Goal: Task Accomplishment & Management: Complete application form

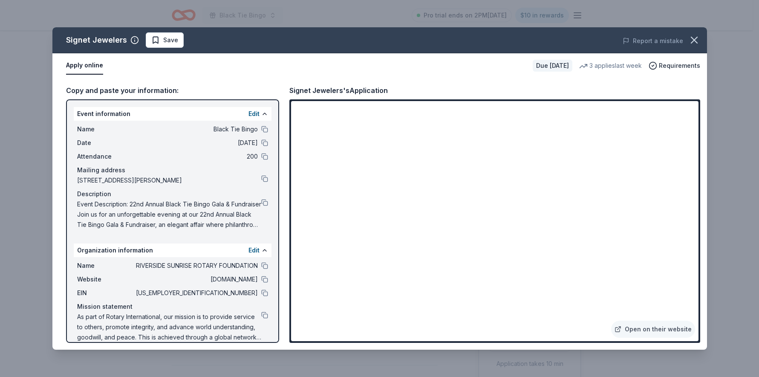
scroll to position [432, 0]
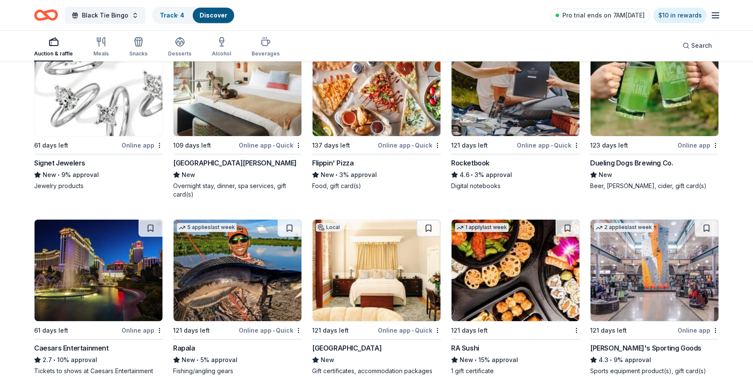
scroll to position [4134, 0]
click at [65, 343] on div "Caesars Entertainment" at bounding box center [71, 348] width 75 height 10
click at [619, 343] on div "Dick's Sporting Goods" at bounding box center [645, 348] width 111 height 10
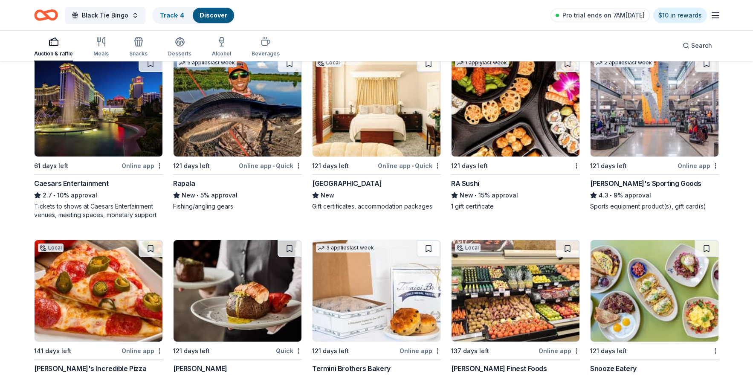
scroll to position [4423, 0]
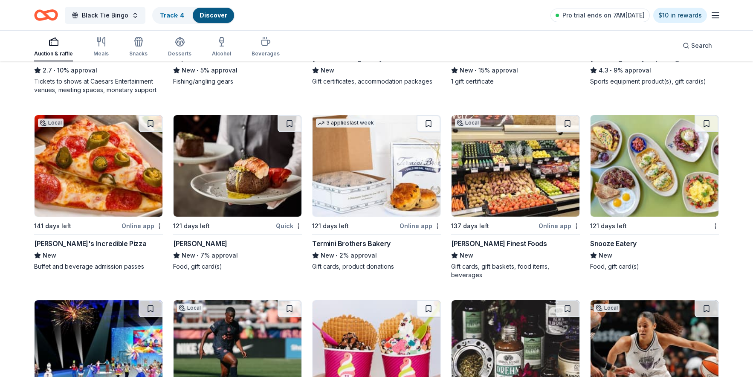
click at [617, 238] on div "Snooze Eatery" at bounding box center [613, 243] width 46 height 10
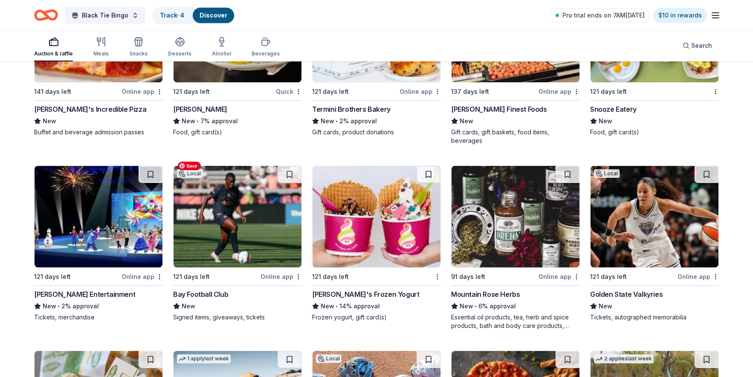
scroll to position [4591, 0]
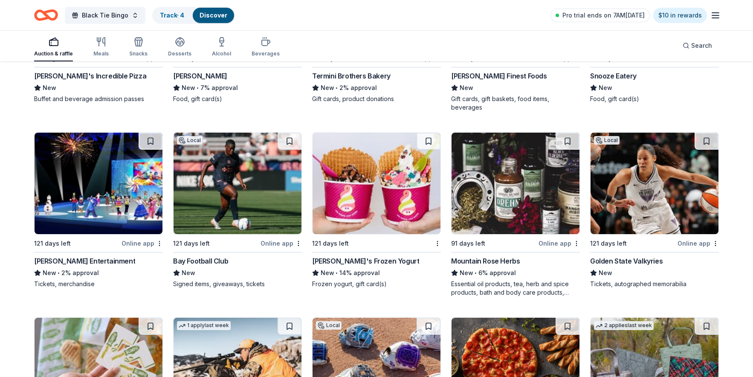
click at [54, 256] on div "Feld Entertainment" at bounding box center [84, 261] width 101 height 10
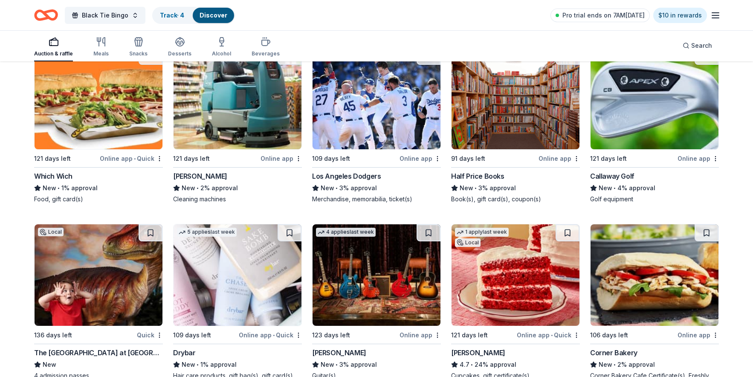
scroll to position [5988, 0]
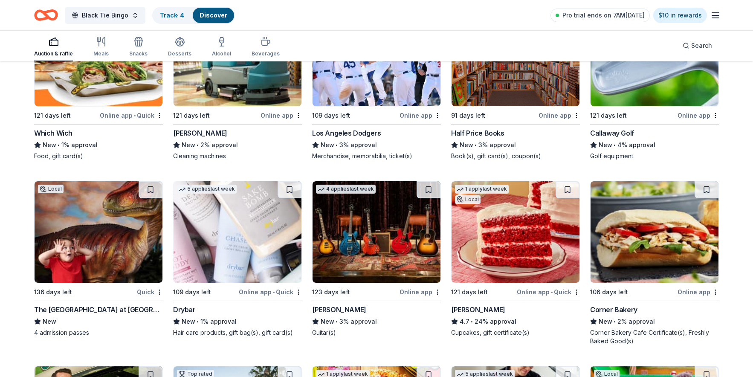
click at [623, 295] on div "106 days left Online app Corner Bakery New • 2% approval Corner Bakery Cafe Cer…" at bounding box center [654, 263] width 129 height 165
click at [207, 316] on div "New • 1% approval" at bounding box center [237, 321] width 129 height 10
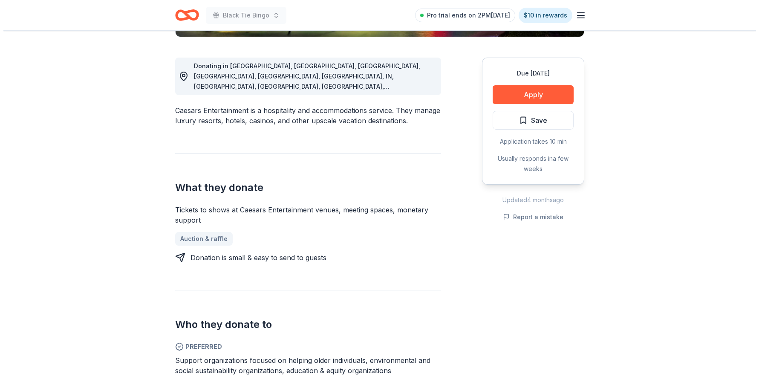
scroll to position [223, 0]
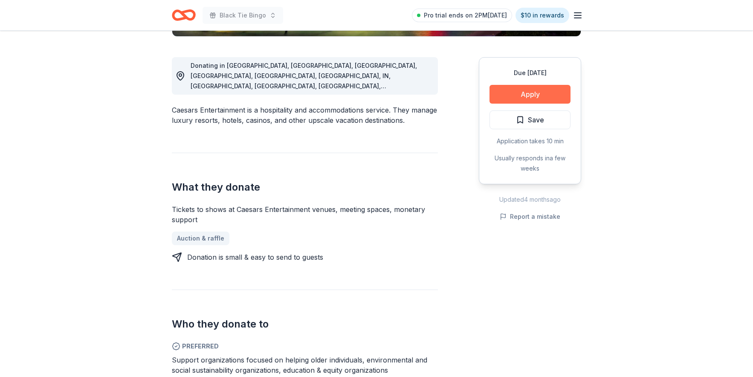
click at [547, 88] on button "Apply" at bounding box center [529, 94] width 81 height 19
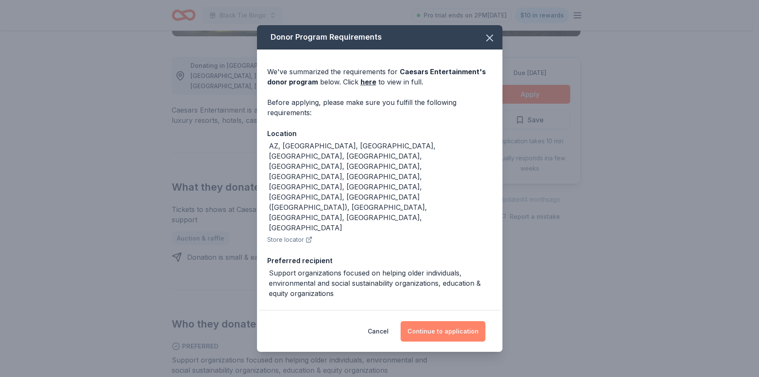
click at [432, 333] on button "Continue to application" at bounding box center [443, 331] width 85 height 20
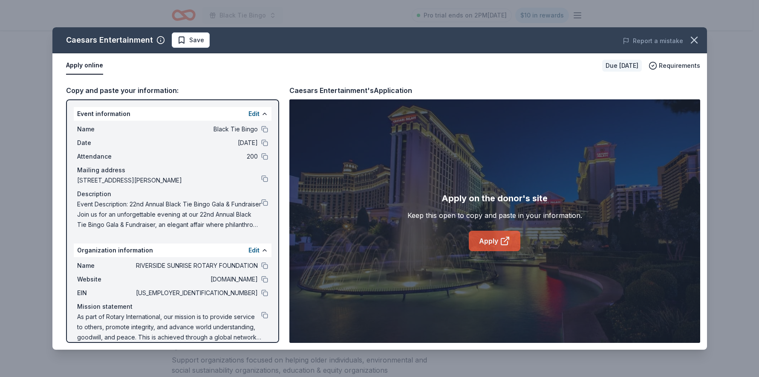
click at [480, 241] on link "Apply" at bounding box center [495, 241] width 52 height 20
drag, startPoint x: 489, startPoint y: 243, endPoint x: 496, endPoint y: 239, distance: 8.3
click at [489, 244] on link "Apply" at bounding box center [495, 241] width 52 height 20
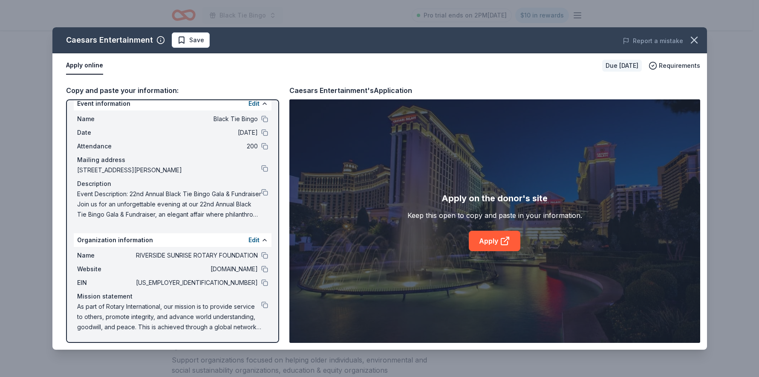
scroll to position [11, 0]
drag, startPoint x: 290, startPoint y: 90, endPoint x: 372, endPoint y: 90, distance: 81.9
click at [372, 90] on div "Caesars Entertainment's Application" at bounding box center [350, 90] width 123 height 11
click at [410, 90] on div "Caesars Entertainment's Application" at bounding box center [494, 90] width 411 height 11
click at [409, 90] on div "Caesars Entertainment's Application" at bounding box center [350, 90] width 123 height 11
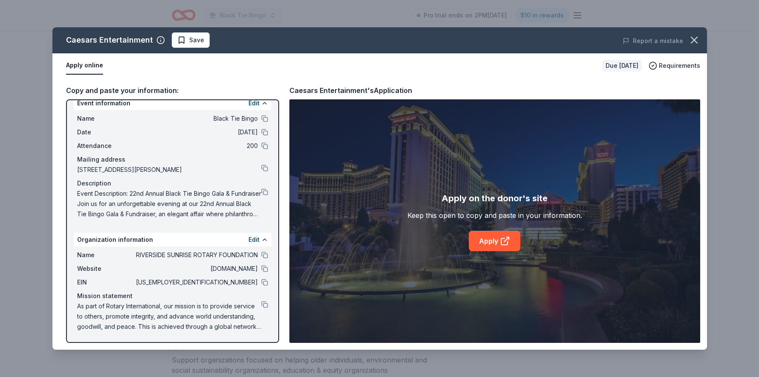
drag, startPoint x: 409, startPoint y: 90, endPoint x: 262, endPoint y: 98, distance: 147.3
click at [262, 98] on div "Copy and paste your information: Event information Edit Name Black Tie Bingo Da…" at bounding box center [379, 214] width 655 height 272
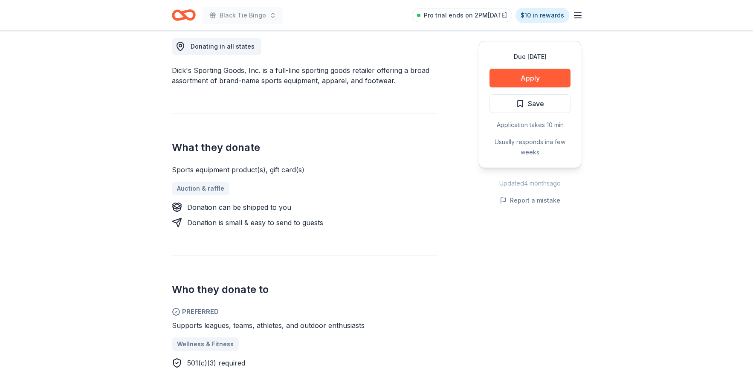
scroll to position [315, 0]
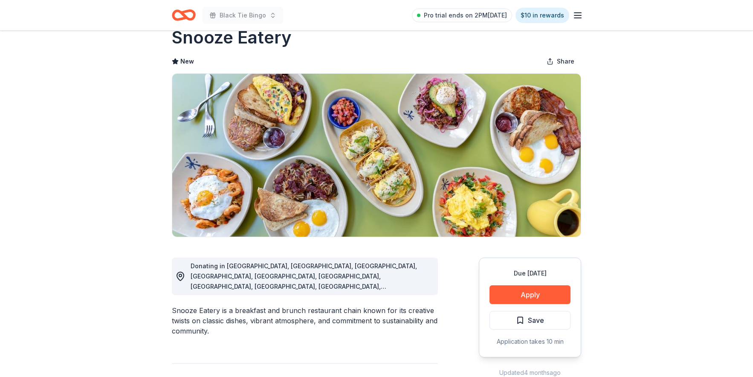
scroll to position [23, 0]
click at [539, 294] on button "Apply" at bounding box center [529, 294] width 81 height 19
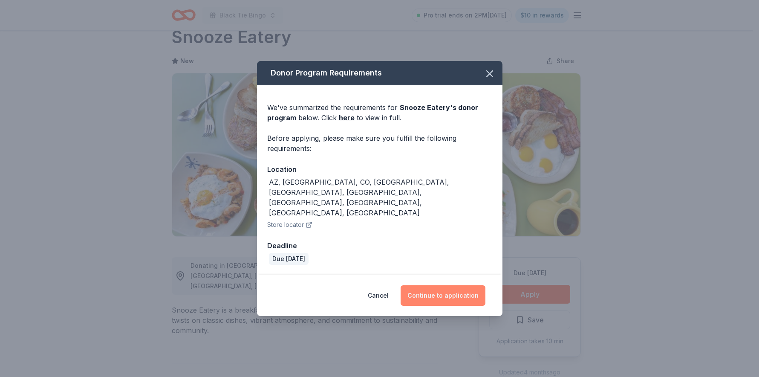
click at [425, 285] on button "Continue to application" at bounding box center [443, 295] width 85 height 20
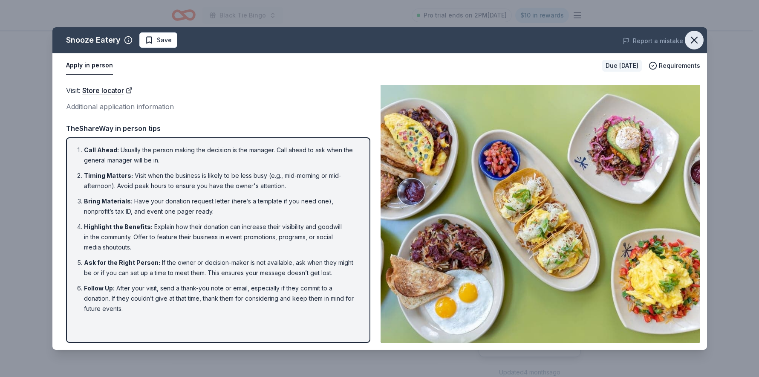
click at [694, 40] on icon "button" at bounding box center [695, 40] width 6 height 6
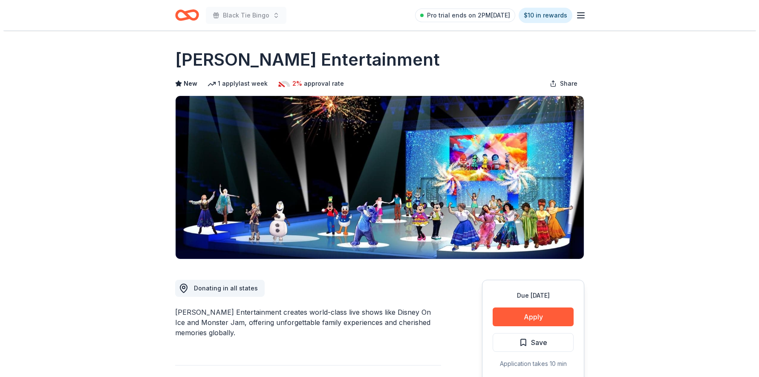
scroll to position [110, 0]
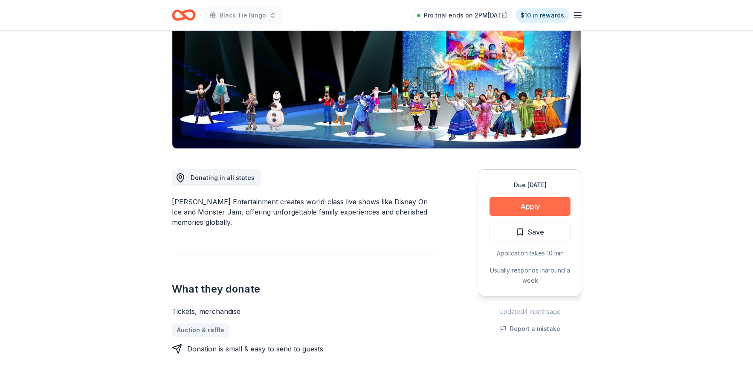
click at [508, 200] on button "Apply" at bounding box center [529, 206] width 81 height 19
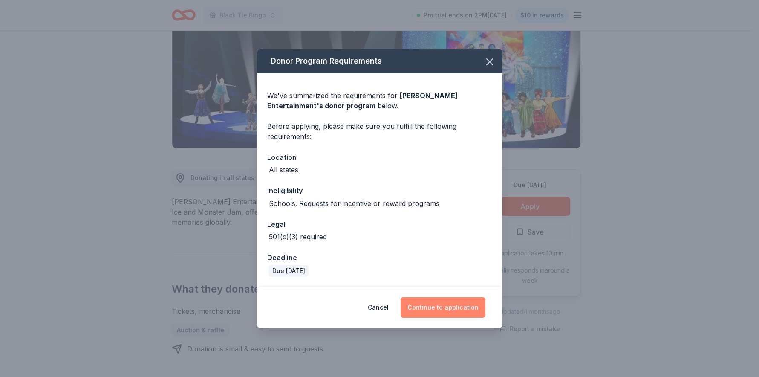
click at [416, 310] on button "Continue to application" at bounding box center [443, 307] width 85 height 20
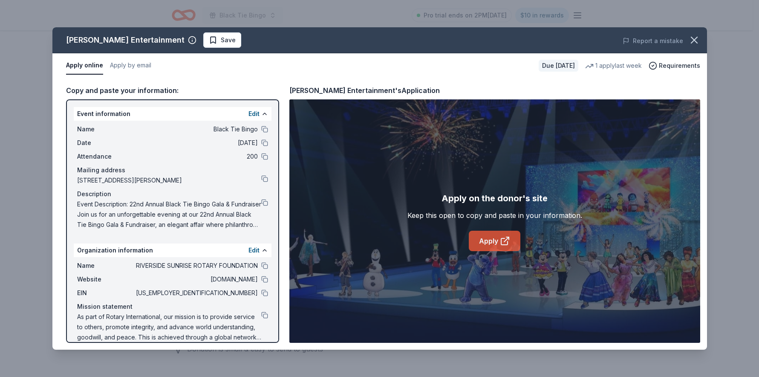
click at [486, 239] on link "Apply" at bounding box center [495, 241] width 52 height 20
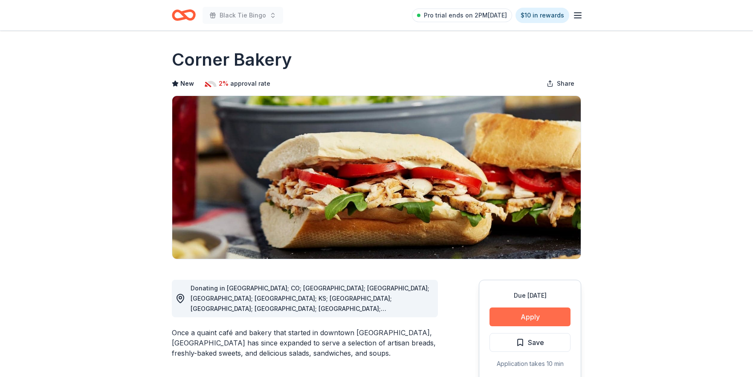
click at [523, 324] on button "Apply" at bounding box center [529, 316] width 81 height 19
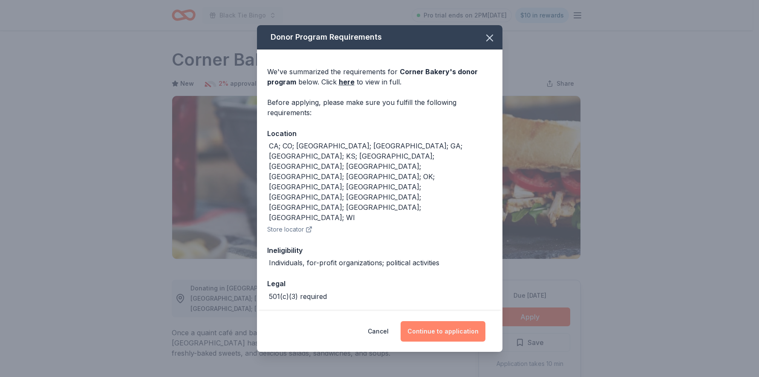
click at [425, 321] on button "Continue to application" at bounding box center [443, 331] width 85 height 20
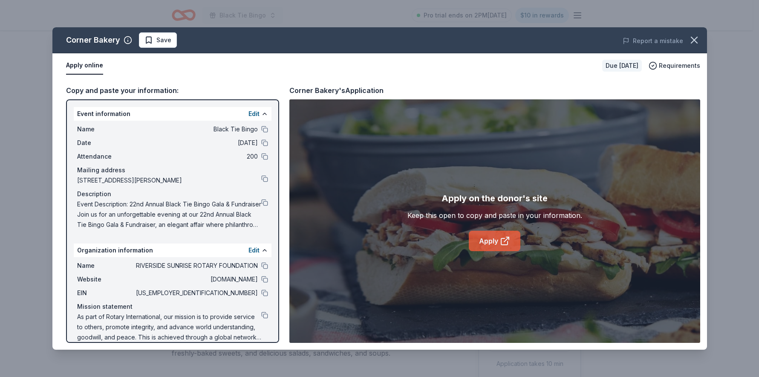
click at [492, 237] on link "Apply" at bounding box center [495, 241] width 52 height 20
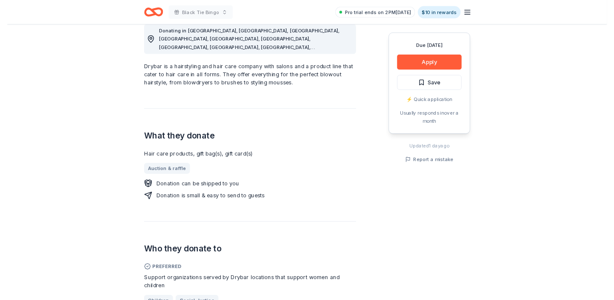
scroll to position [251, 0]
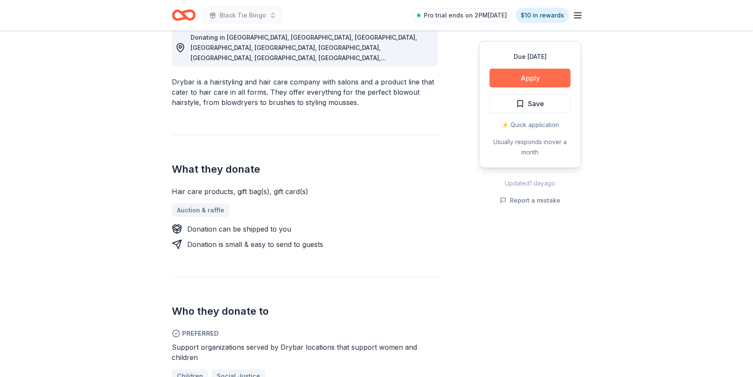
click at [522, 82] on button "Apply" at bounding box center [529, 78] width 81 height 19
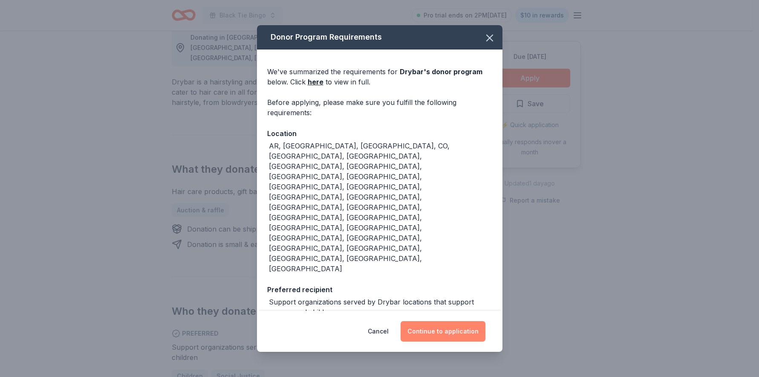
click at [442, 321] on button "Continue to application" at bounding box center [443, 331] width 85 height 20
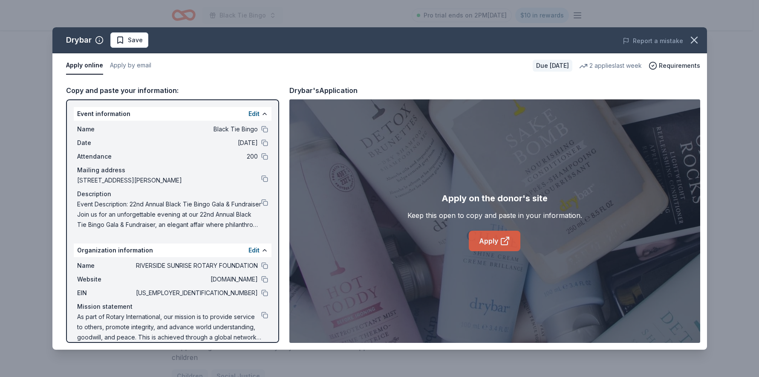
click at [488, 240] on link "Apply" at bounding box center [495, 241] width 52 height 20
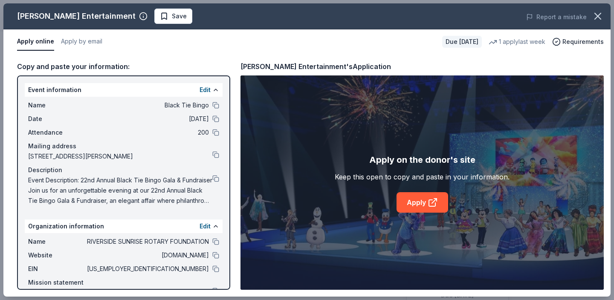
scroll to position [110, 0]
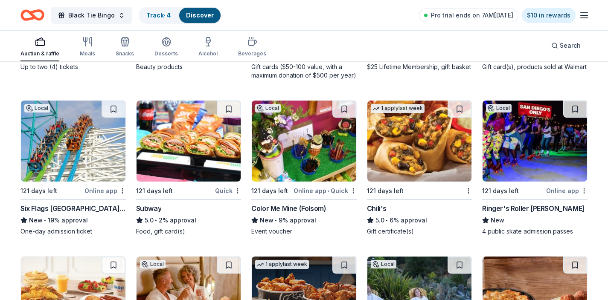
scroll to position [6098, 0]
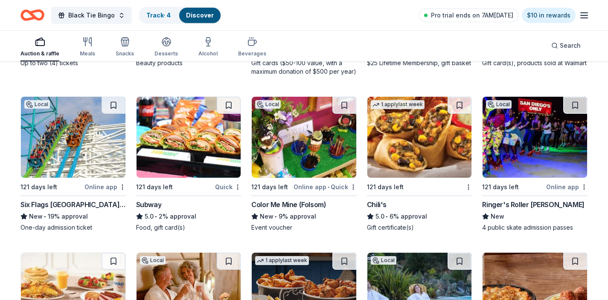
click at [373, 205] on div "Chili's" at bounding box center [377, 205] width 20 height 10
click at [520, 203] on div "Ringer's Roller [PERSON_NAME]" at bounding box center [533, 205] width 102 height 10
click at [510, 206] on div "Ringer's Roller [PERSON_NAME]" at bounding box center [533, 205] width 102 height 10
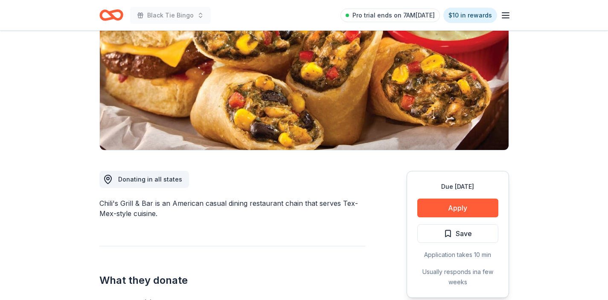
scroll to position [111, 0]
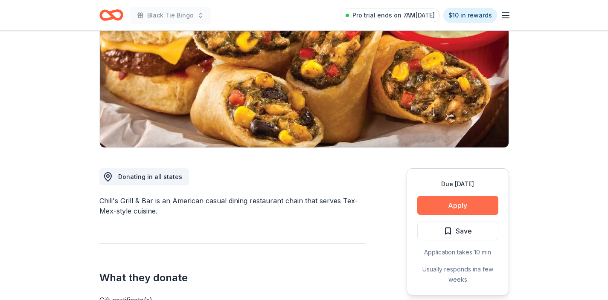
click at [434, 208] on button "Apply" at bounding box center [457, 205] width 81 height 19
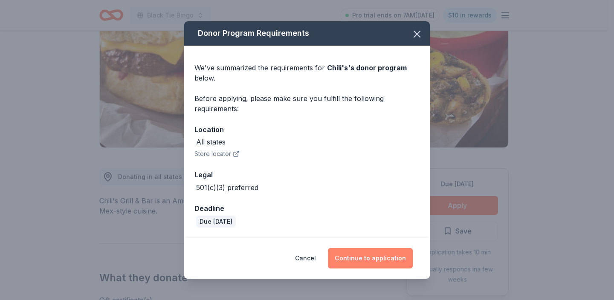
click at [385, 252] on button "Continue to application" at bounding box center [370, 258] width 85 height 20
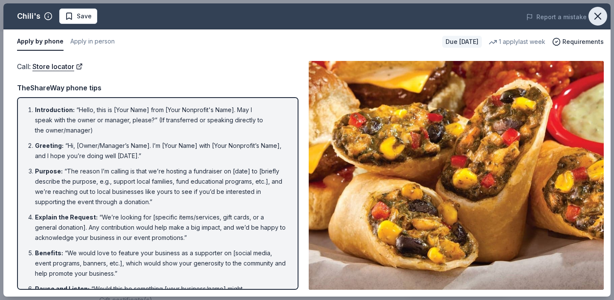
click at [596, 15] on icon "button" at bounding box center [598, 16] width 12 height 12
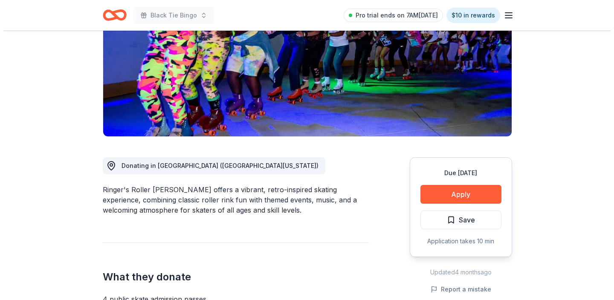
scroll to position [236, 0]
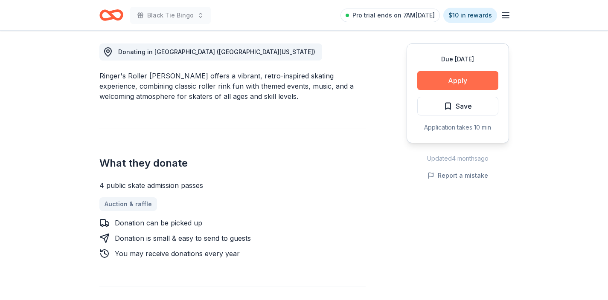
click at [441, 77] on button "Apply" at bounding box center [457, 80] width 81 height 19
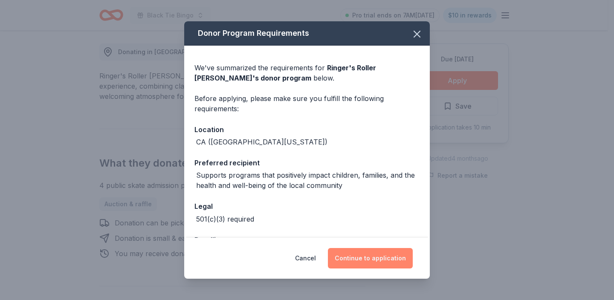
click at [375, 258] on button "Continue to application" at bounding box center [370, 258] width 85 height 20
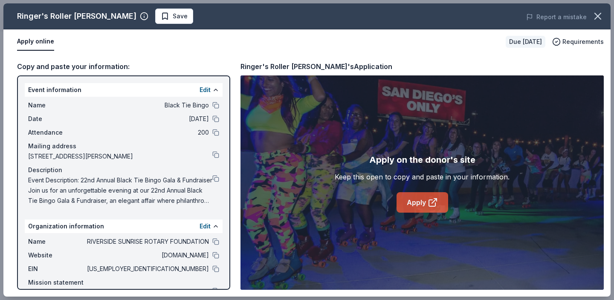
click at [404, 207] on link "Apply" at bounding box center [422, 202] width 52 height 20
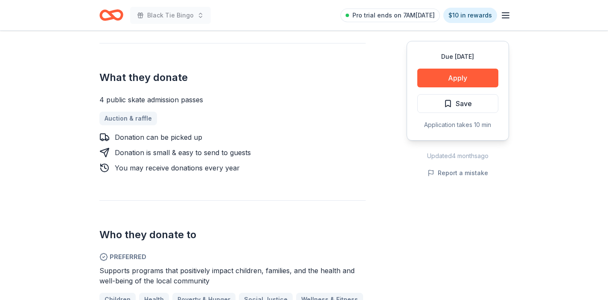
scroll to position [334, 0]
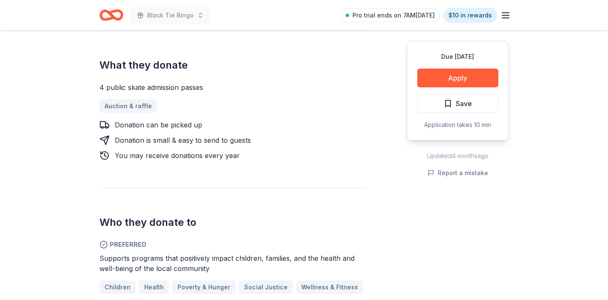
drag, startPoint x: 214, startPoint y: 266, endPoint x: 79, endPoint y: 254, distance: 136.1
drag, startPoint x: 99, startPoint y: 258, endPoint x: 152, endPoint y: 268, distance: 53.5
click at [152, 270] on span "Supports programs that positively impact children, families, and the health and…" at bounding box center [226, 263] width 255 height 19
click at [207, 268] on span "Supports programs that positively impact children, families, and the health and…" at bounding box center [226, 263] width 255 height 19
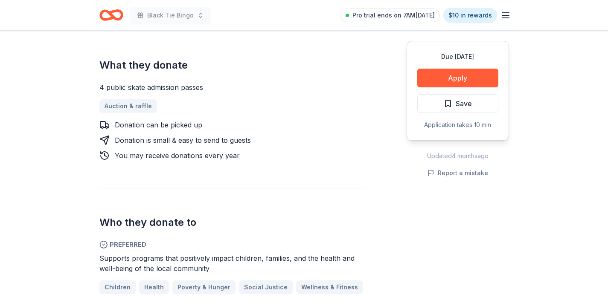
click at [207, 268] on span "Supports programs that positively impact children, families, and the health and…" at bounding box center [226, 263] width 255 height 19
drag, startPoint x: 207, startPoint y: 268, endPoint x: 137, endPoint y: 251, distance: 71.9
click at [137, 251] on div "Preferred Supports programs that positively impact children, families, and the …" at bounding box center [232, 276] width 266 height 72
click at [112, 258] on span "Supports programs that positively impact children, families, and the health and…" at bounding box center [226, 263] width 255 height 19
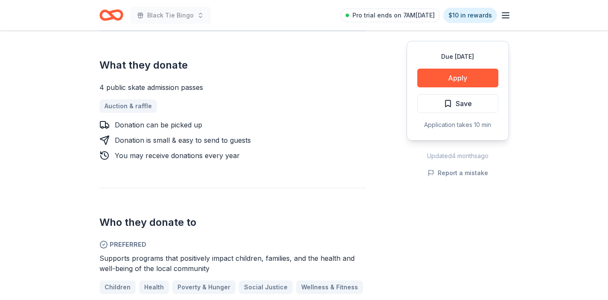
click at [112, 258] on span "Supports programs that positively impact children, families, and the health and…" at bounding box center [226, 263] width 255 height 19
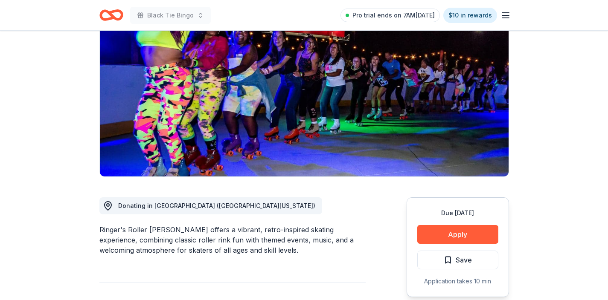
scroll to position [0, 0]
